Goal: Task Accomplishment & Management: Use online tool/utility

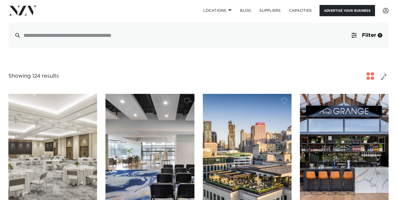
click at [328, 13] on link "Advertise your business" at bounding box center [346, 10] width 55 height 11
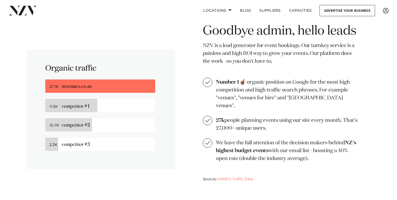
scroll to position [354, 0]
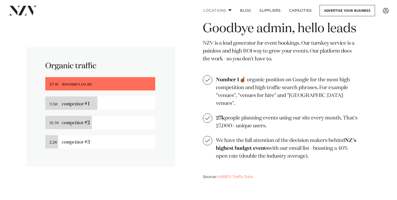
click at [222, 11] on link "Locations" at bounding box center [217, 10] width 37 height 11
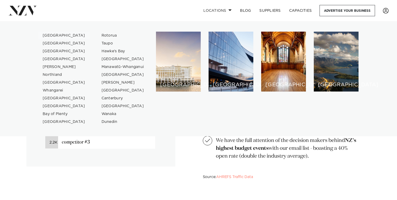
click at [49, 33] on link "[GEOGRAPHIC_DATA]" at bounding box center [63, 36] width 51 height 8
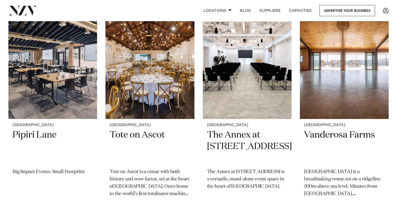
scroll to position [1630, 0]
